Goal: Transaction & Acquisition: Download file/media

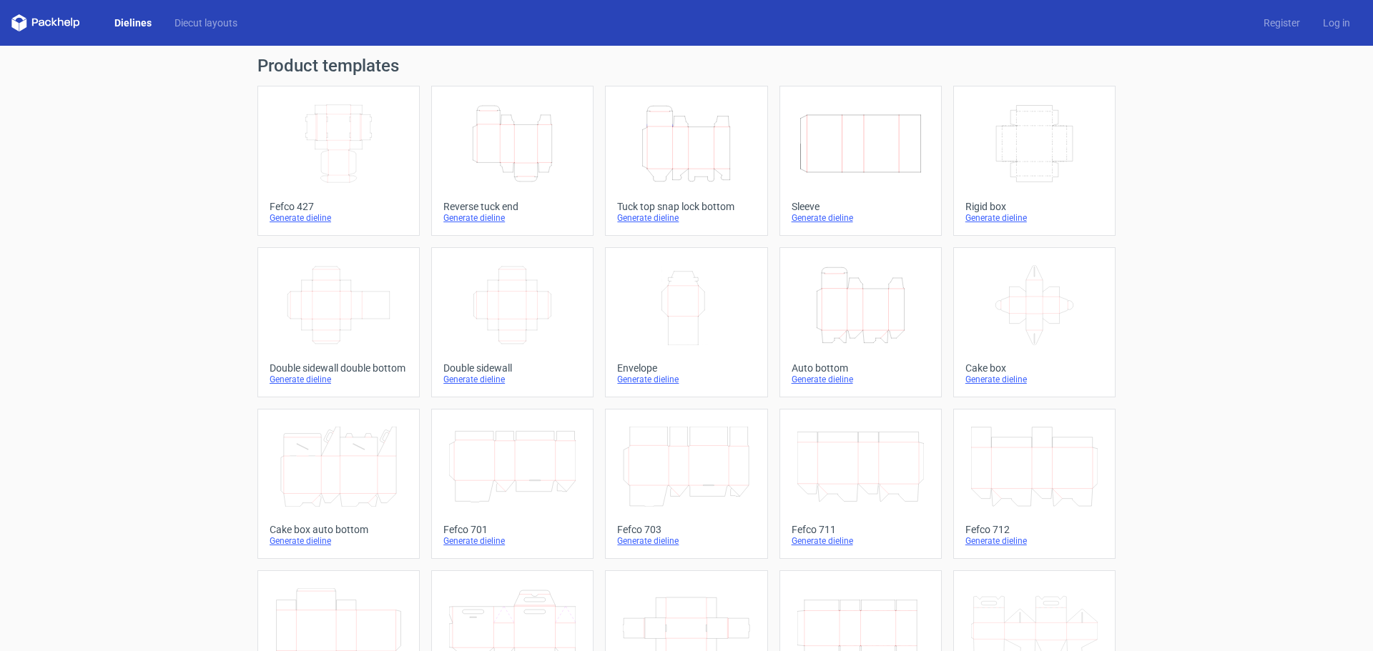
click at [525, 163] on icon "Height Depth Width" at bounding box center [512, 144] width 127 height 80
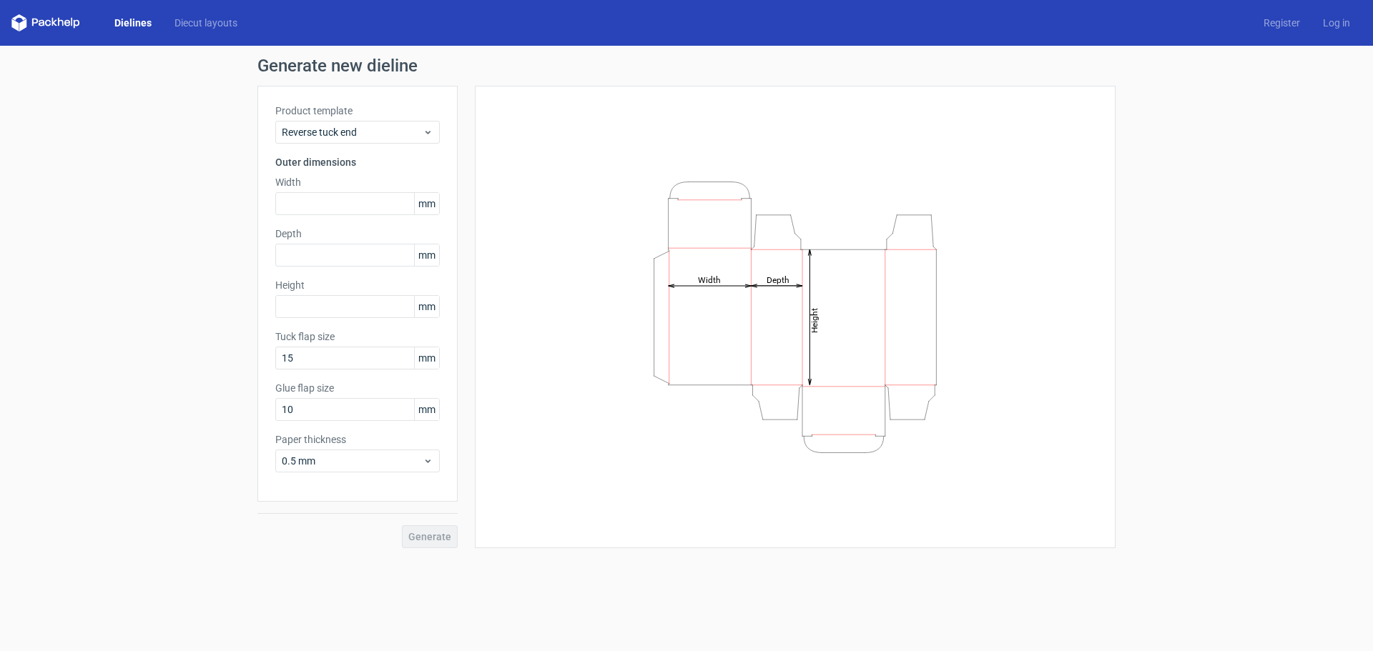
click at [844, 308] on icon "Height Depth Width" at bounding box center [795, 317] width 429 height 286
click at [325, 300] on input "text" at bounding box center [357, 306] width 164 height 23
type input "280"
click at [300, 251] on input "text" at bounding box center [357, 255] width 164 height 23
type input "120"
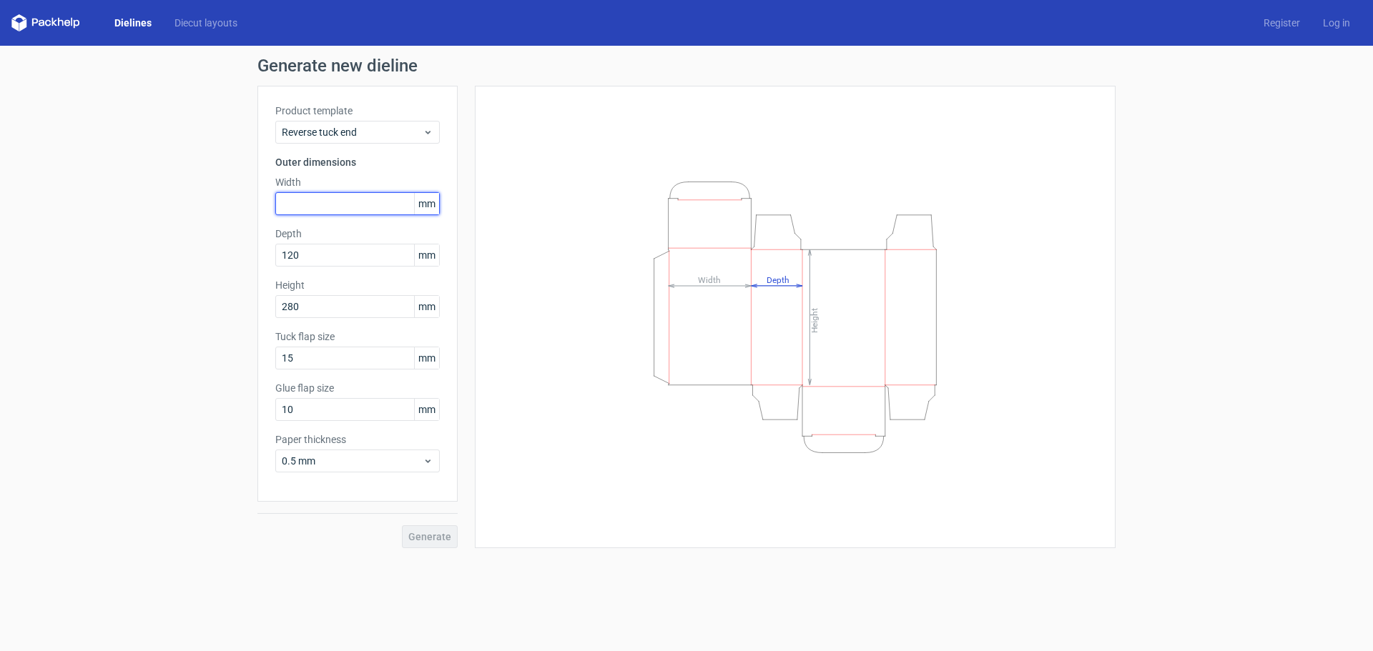
click at [331, 197] on input "text" at bounding box center [357, 203] width 164 height 23
type input "220"
click at [438, 520] on span "Generate" at bounding box center [429, 537] width 43 height 10
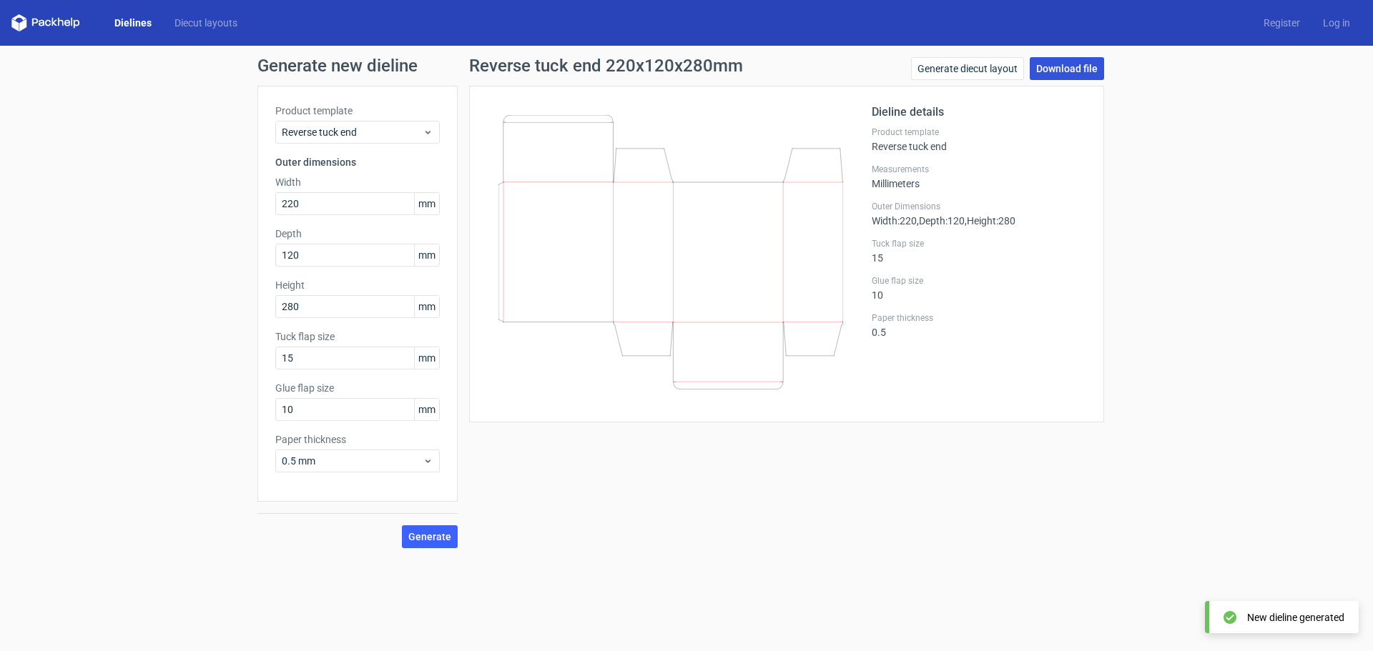
click at [1082, 69] on link "Download file" at bounding box center [1067, 68] width 74 height 23
